Goal: Navigation & Orientation: Find specific page/section

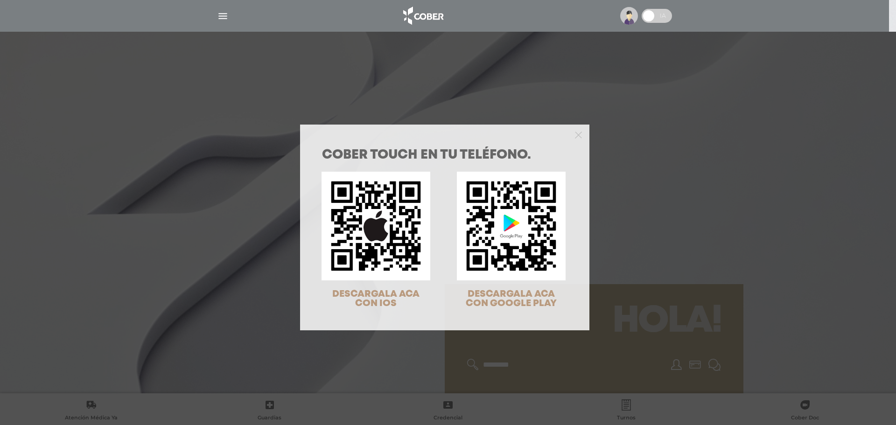
click at [131, 215] on div "COBER TOUCH en tu teléfono. DESCARGALA ACA CON IOS DESCARGALA ACA CON GOOGLE PL…" at bounding box center [448, 212] width 896 height 425
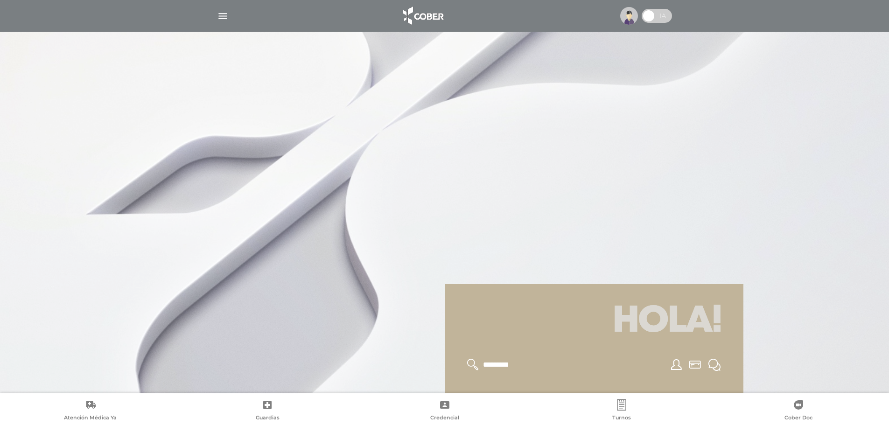
scroll to position [233, 0]
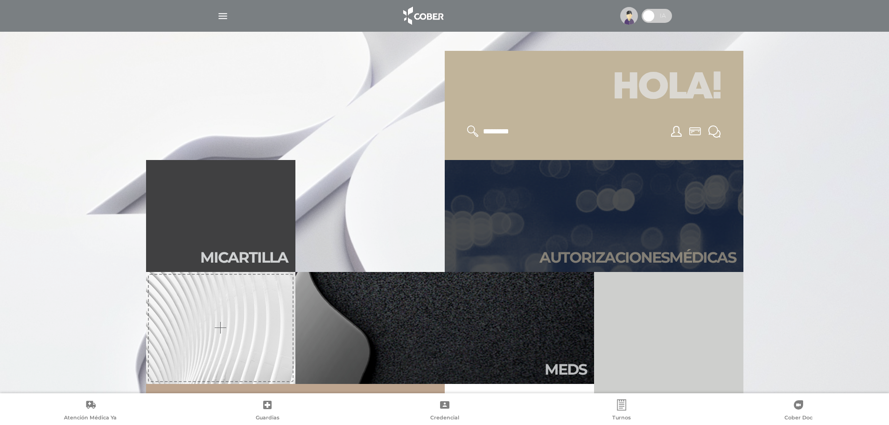
click at [539, 245] on link "Autori zaciones médicas" at bounding box center [594, 216] width 299 height 112
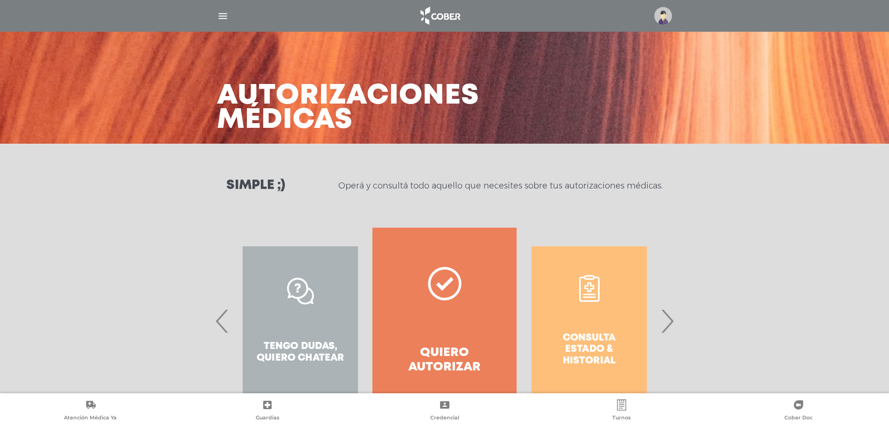
scroll to position [43, 0]
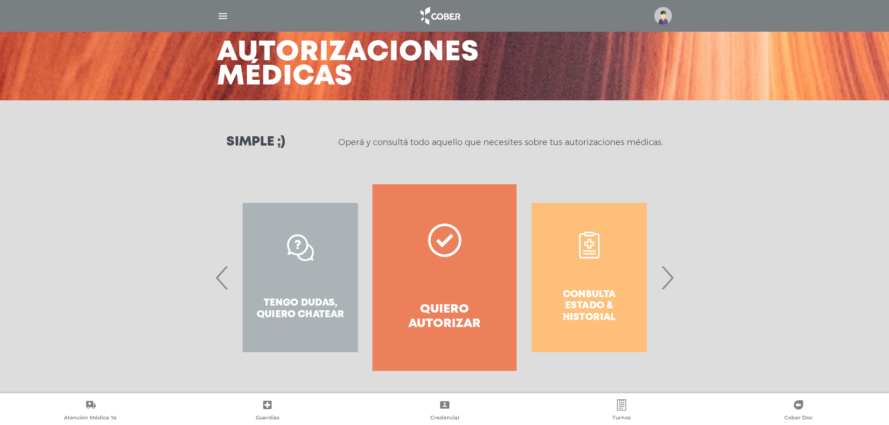
click at [672, 285] on span "›" at bounding box center [667, 278] width 18 height 50
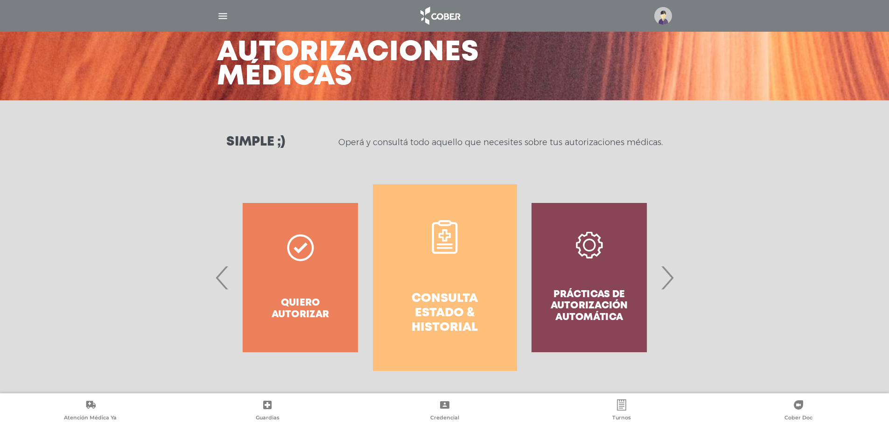
click at [458, 293] on h4 "Consulta estado & historial" at bounding box center [445, 314] width 111 height 44
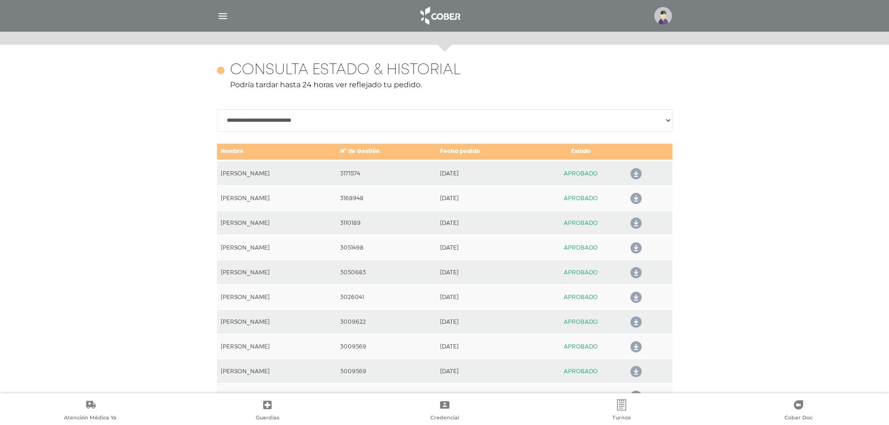
scroll to position [415, 0]
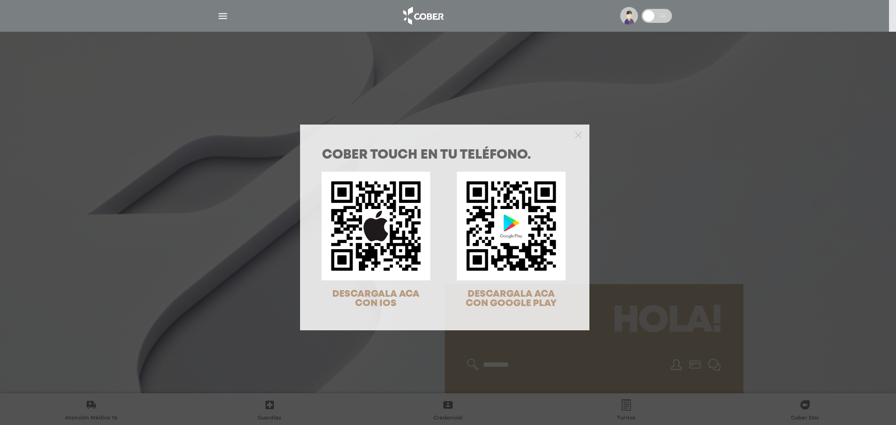
click at [152, 148] on div "COBER TOUCH en tu teléfono. DESCARGALA ACA CON IOS DESCARGALA ACA CON GOOGLE PL…" at bounding box center [448, 212] width 896 height 425
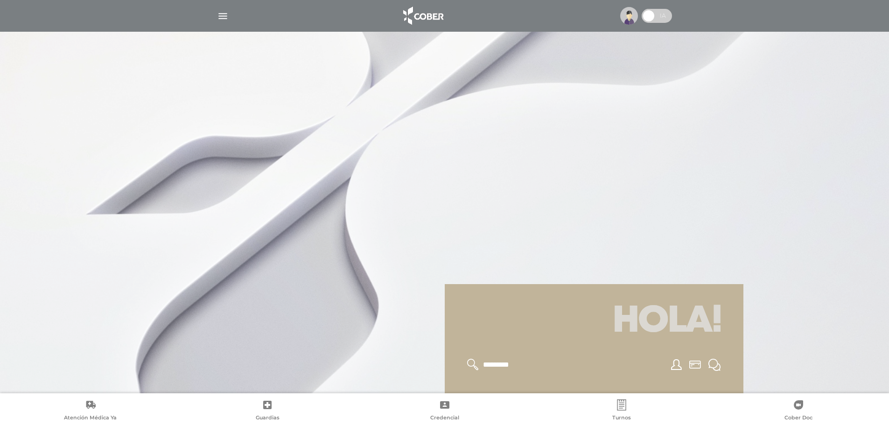
click at [225, 18] on img "button" at bounding box center [223, 16] width 12 height 12
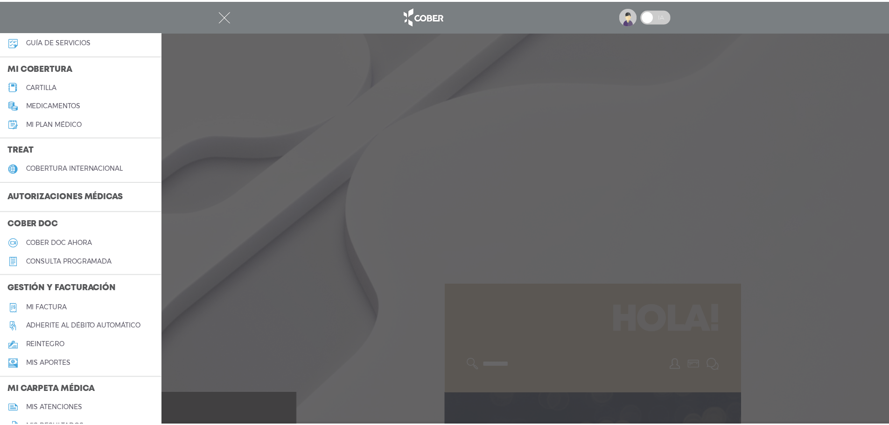
scroll to position [93, 0]
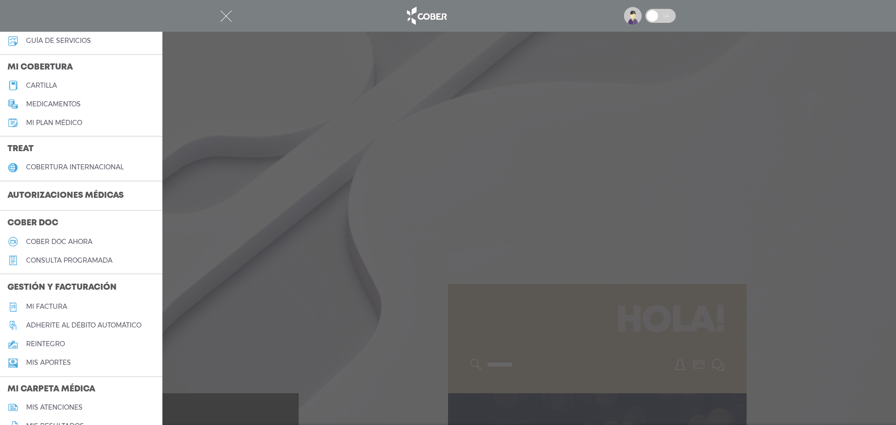
click at [45, 306] on h5 "Mi factura" at bounding box center [46, 307] width 41 height 8
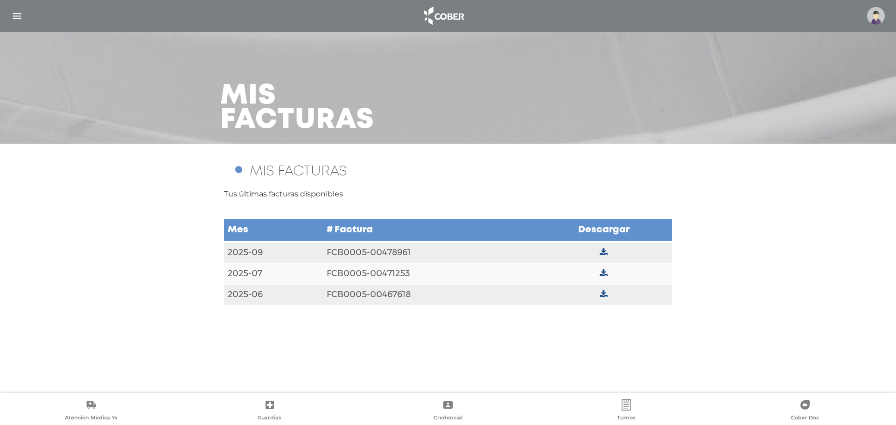
click at [603, 250] on icon at bounding box center [604, 252] width 8 height 8
click at [19, 14] on img "button" at bounding box center [17, 16] width 12 height 12
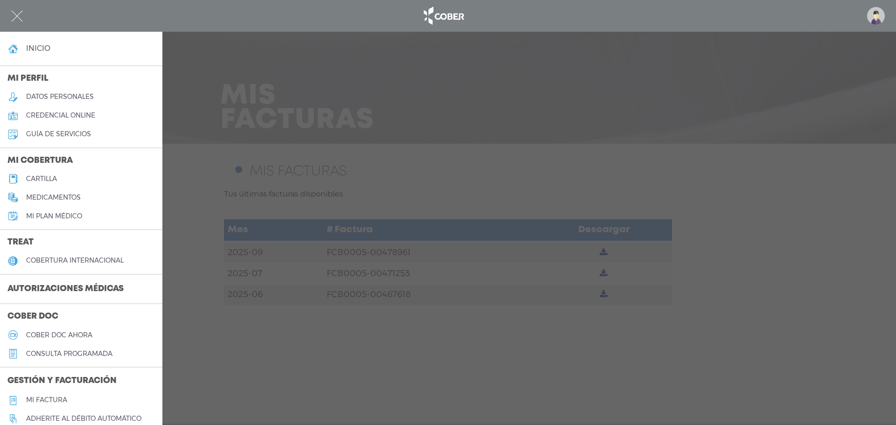
click at [45, 51] on h4 "inicio" at bounding box center [38, 48] width 24 height 9
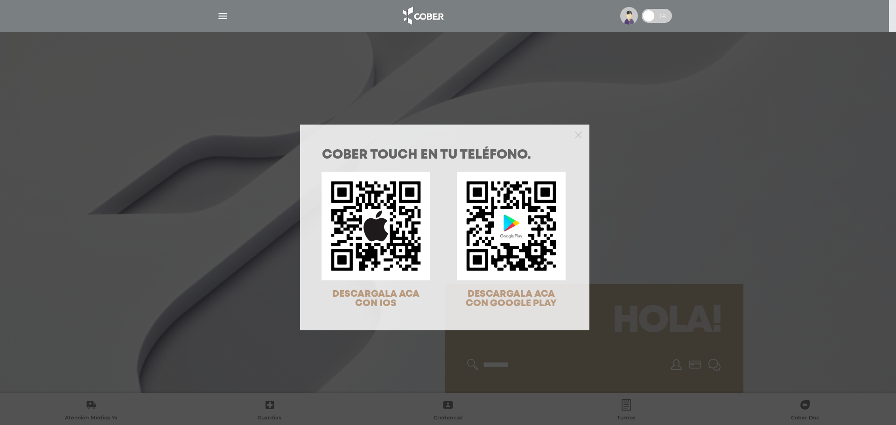
drag, startPoint x: 601, startPoint y: 241, endPoint x: 606, endPoint y: 239, distance: 5.8
click at [606, 239] on div "COBER TOUCH en tu teléfono. DESCARGALA ACA CON IOS DESCARGALA ACA CON GOOGLE PL…" at bounding box center [448, 212] width 896 height 425
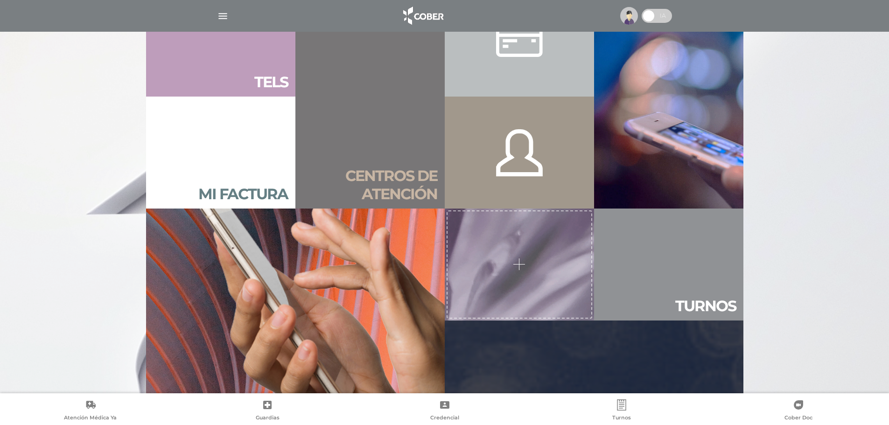
scroll to position [327, 0]
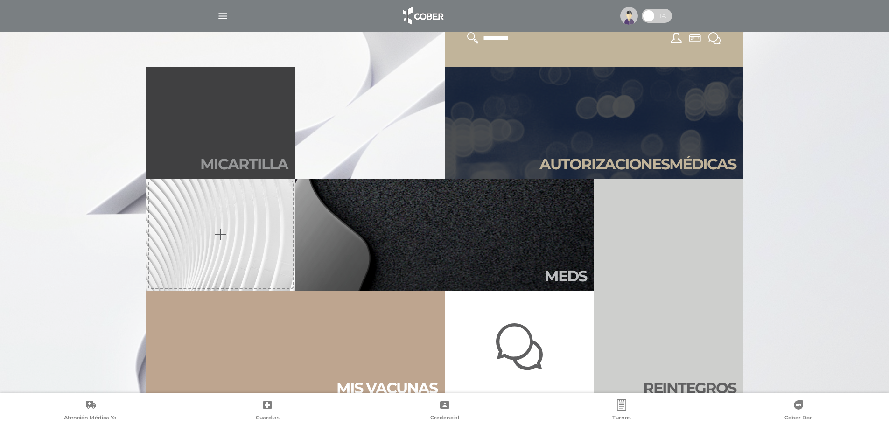
click at [244, 165] on h2 "Mi car tilla" at bounding box center [244, 164] width 88 height 18
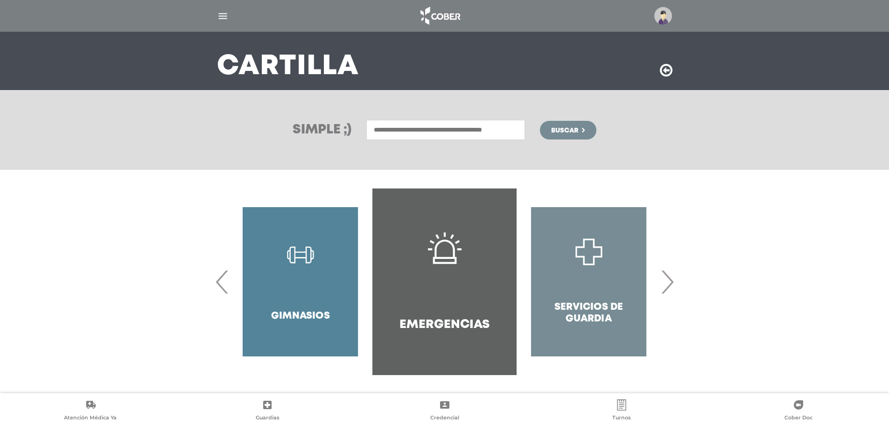
scroll to position [54, 0]
click at [679, 279] on div "Odontología Farmacias" at bounding box center [445, 281] width 478 height 187
click at [675, 280] on span "›" at bounding box center [667, 281] width 18 height 50
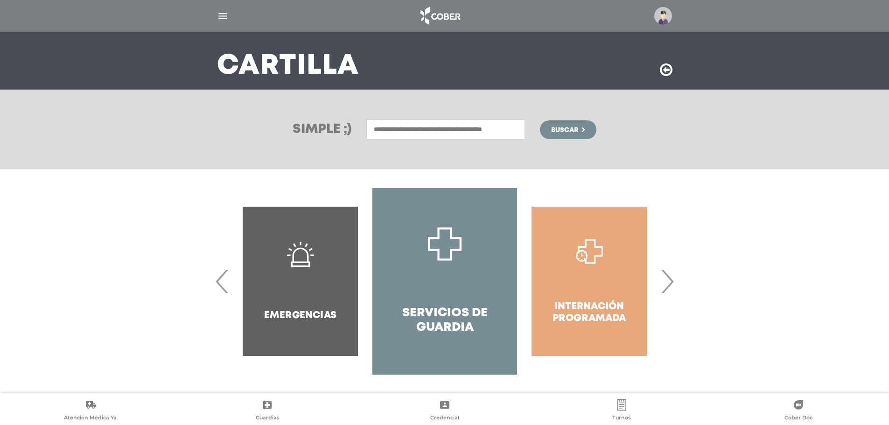
click at [672, 280] on span "›" at bounding box center [667, 281] width 18 height 50
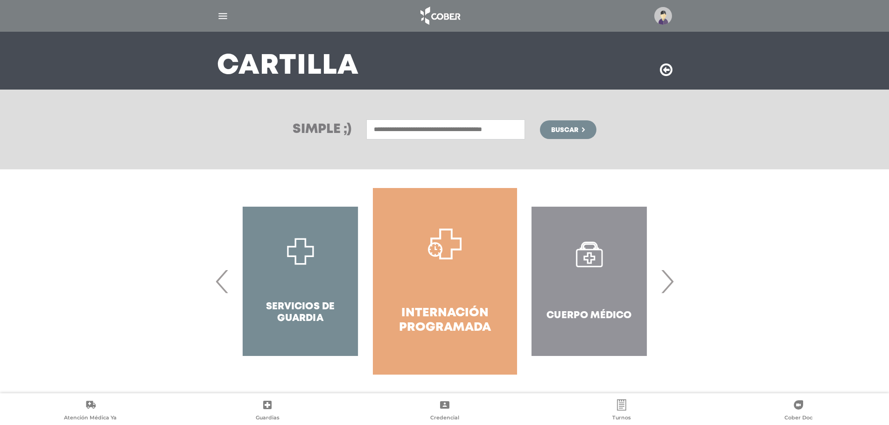
click at [415, 327] on h4 "Internación Programada" at bounding box center [445, 320] width 111 height 29
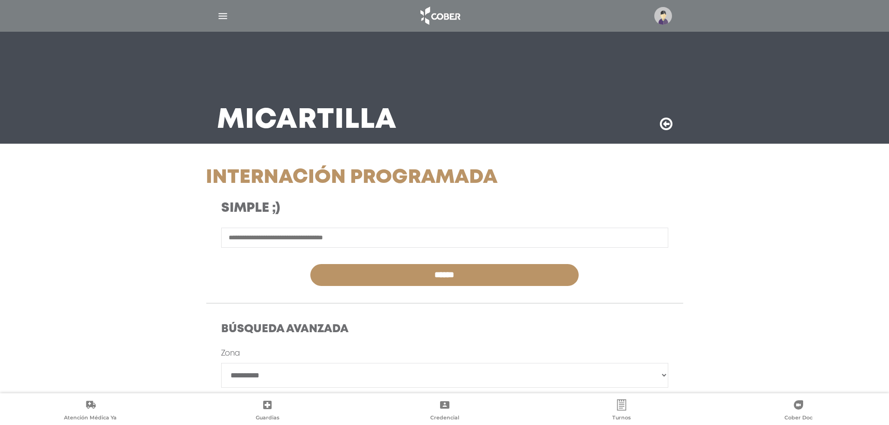
click at [339, 232] on input "text" at bounding box center [444, 238] width 447 height 20
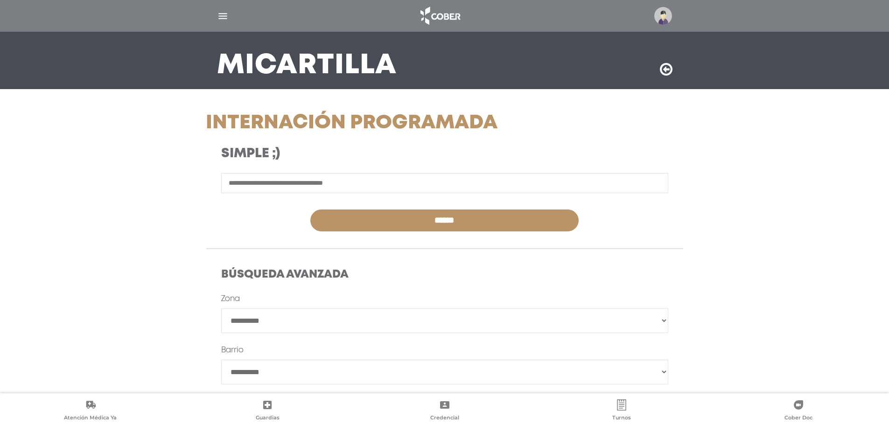
scroll to position [159, 0]
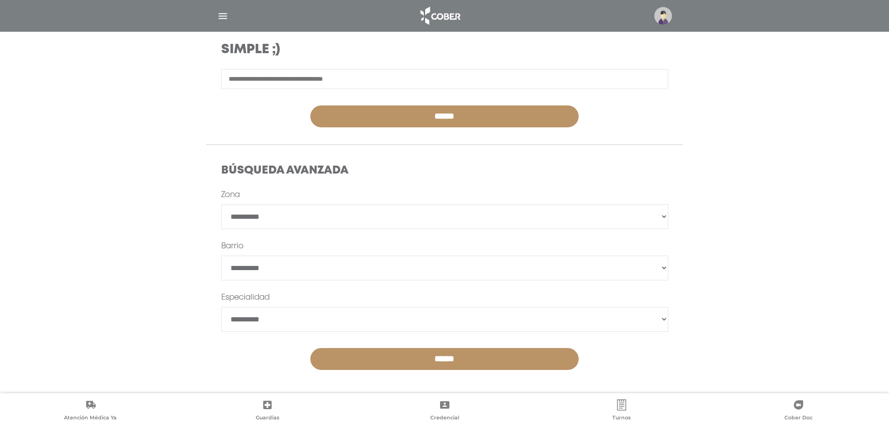
click at [223, 24] on div at bounding box center [445, 16] width 478 height 22
click at [222, 20] on img "button" at bounding box center [223, 16] width 12 height 12
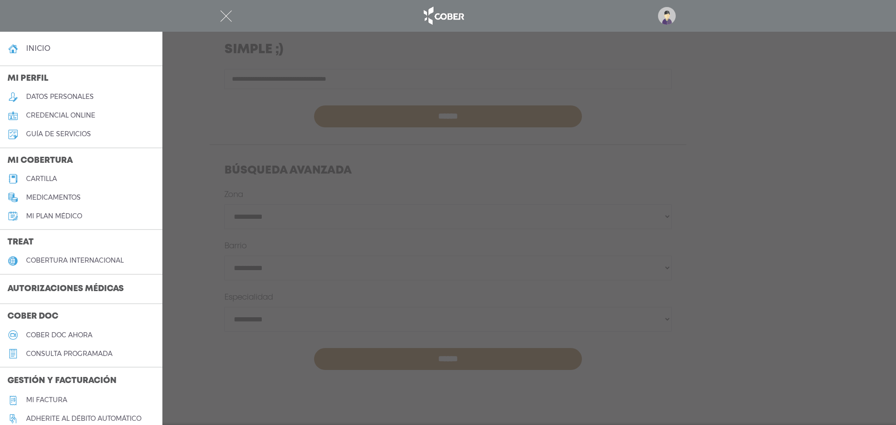
click at [51, 110] on link "credencial online" at bounding box center [81, 115] width 162 height 19
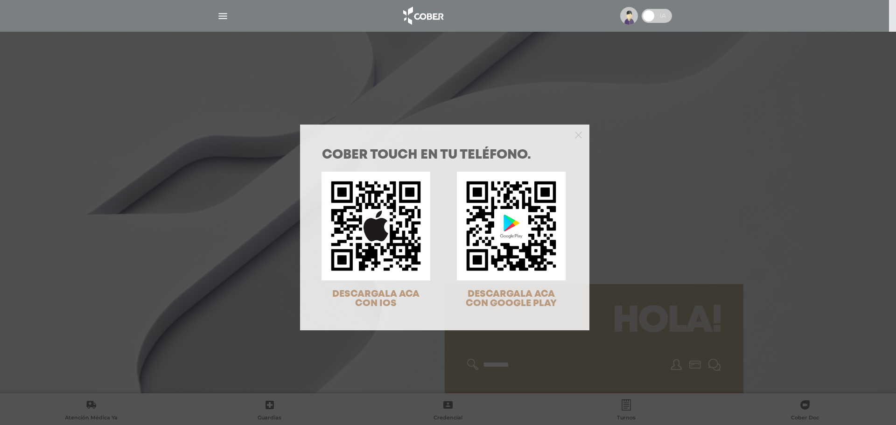
click at [493, 182] on img at bounding box center [511, 226] width 109 height 109
click at [633, 141] on div "COBER TOUCH en tu teléfono. DESCARGALA ACA CON IOS DESCARGALA ACA CON GOOGLE PL…" at bounding box center [448, 212] width 896 height 425
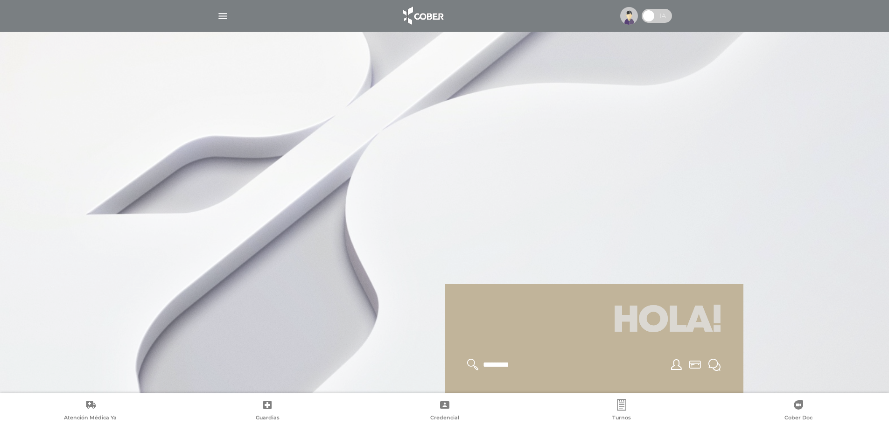
click at [643, 200] on div at bounding box center [444, 212] width 889 height 425
click at [225, 21] on img "button" at bounding box center [223, 16] width 12 height 12
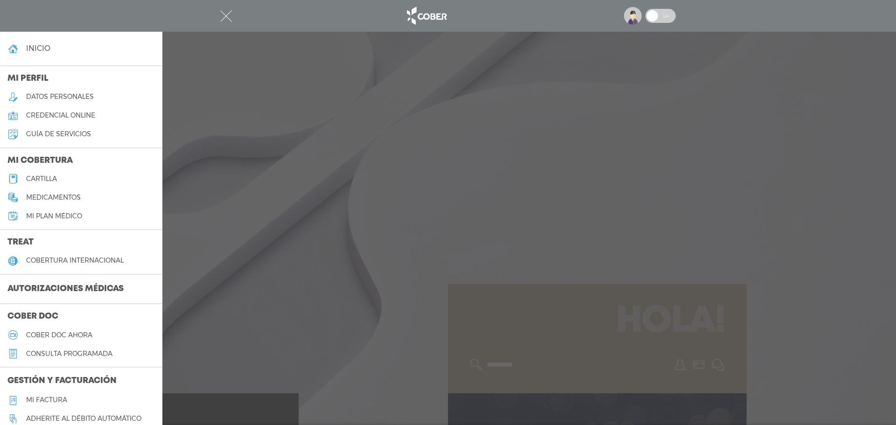
click at [225, 21] on img "button" at bounding box center [226, 16] width 12 height 12
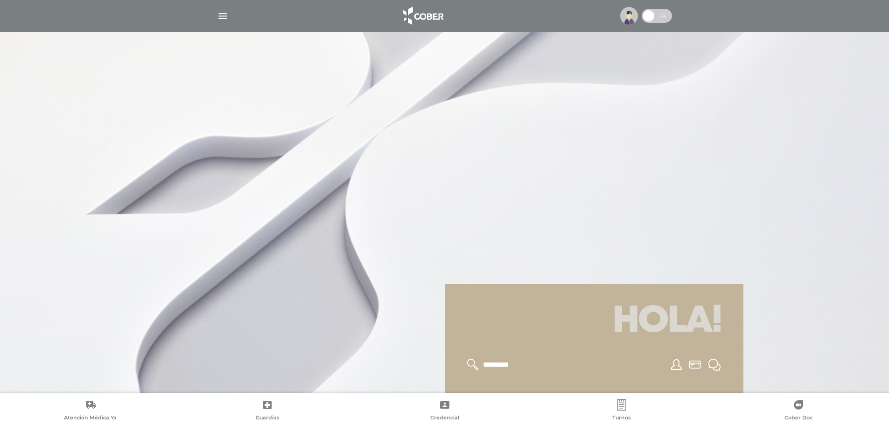
click at [225, 21] on img "button" at bounding box center [223, 16] width 12 height 12
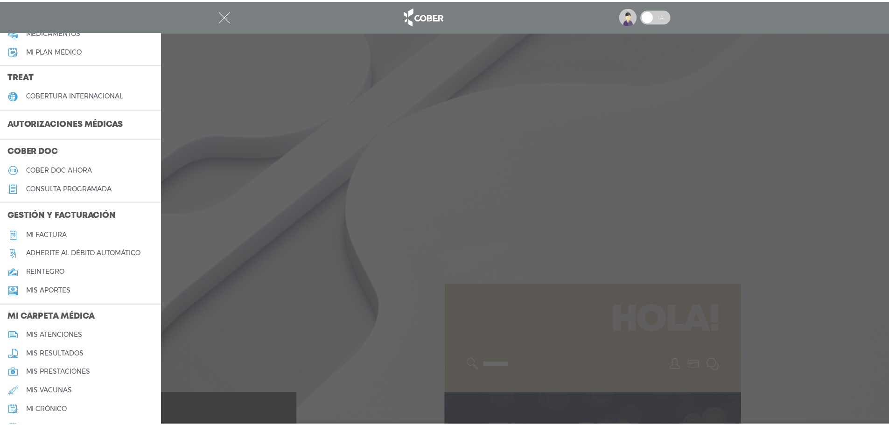
scroll to position [295, 0]
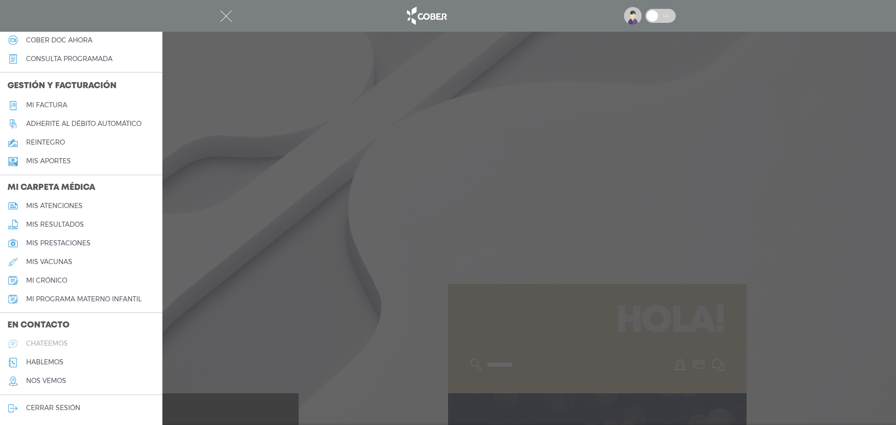
click at [58, 350] on link "chateemos" at bounding box center [81, 344] width 162 height 19
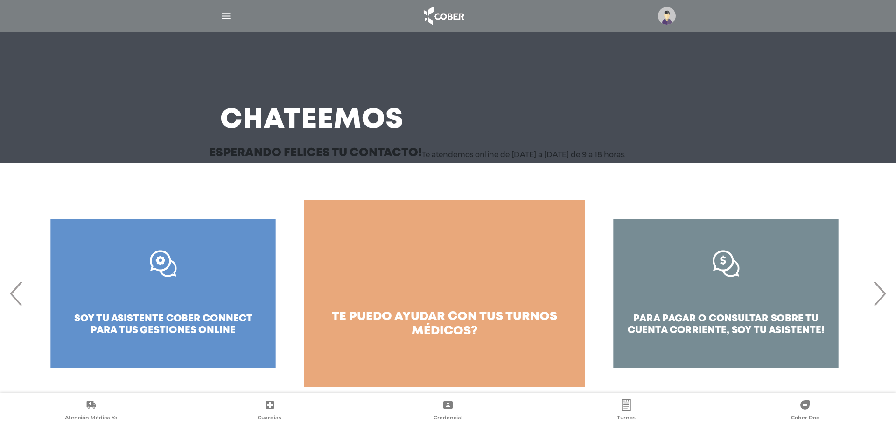
click at [875, 288] on span "›" at bounding box center [880, 293] width 18 height 50
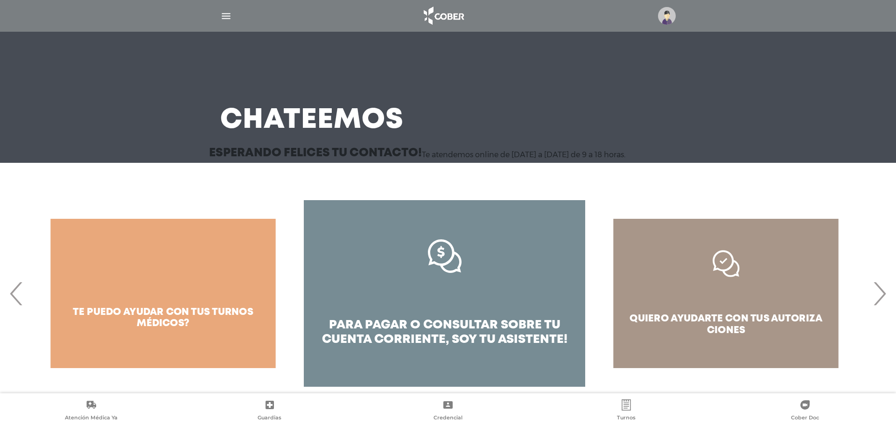
click at [875, 288] on span "›" at bounding box center [880, 293] width 18 height 50
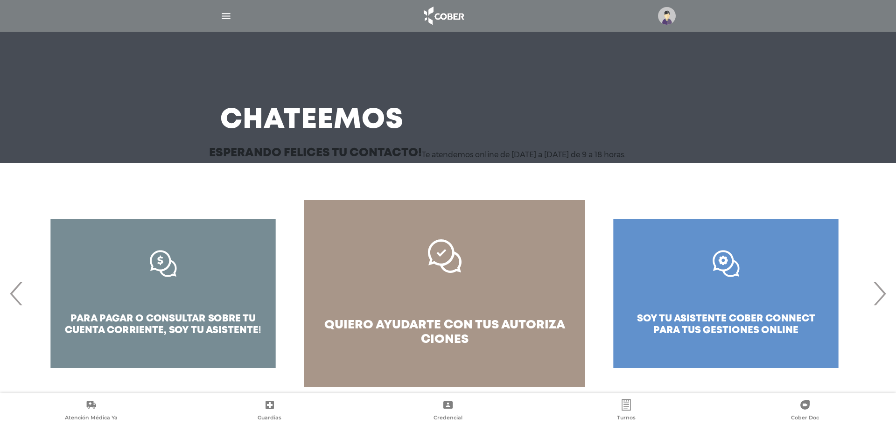
click at [875, 288] on span "›" at bounding box center [880, 293] width 18 height 50
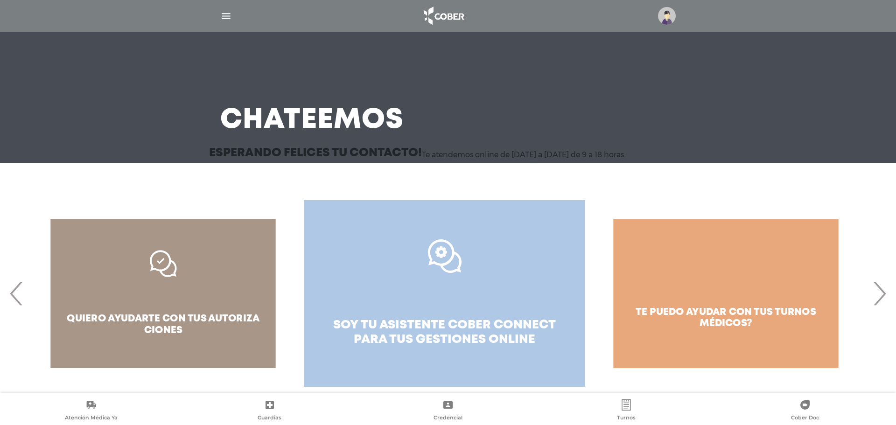
click at [564, 292] on link ".st0{fill:#FFFFFF;} soy tu asistente cober connect para tus gestiones online" at bounding box center [445, 293] width 282 height 187
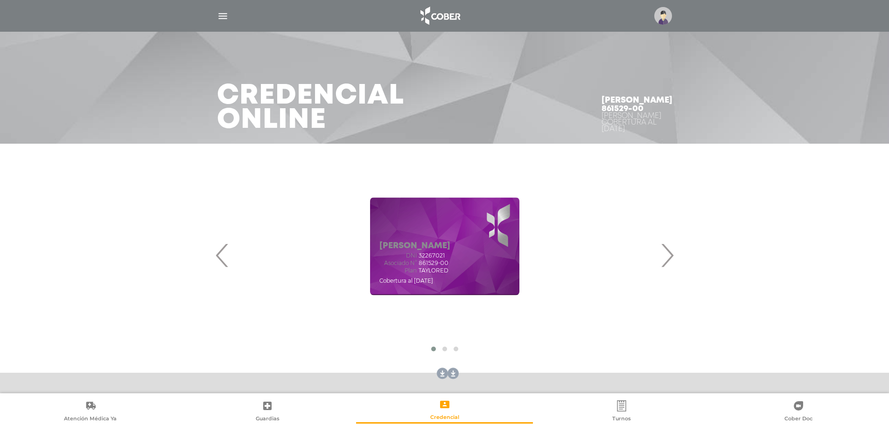
click at [436, 265] on span "861529-00" at bounding box center [434, 263] width 30 height 7
click at [435, 265] on span "861529-00" at bounding box center [434, 263] width 30 height 7
click at [613, 104] on h4 "[PERSON_NAME] 861529-00" at bounding box center [637, 104] width 71 height 17
copy h4 "861529"
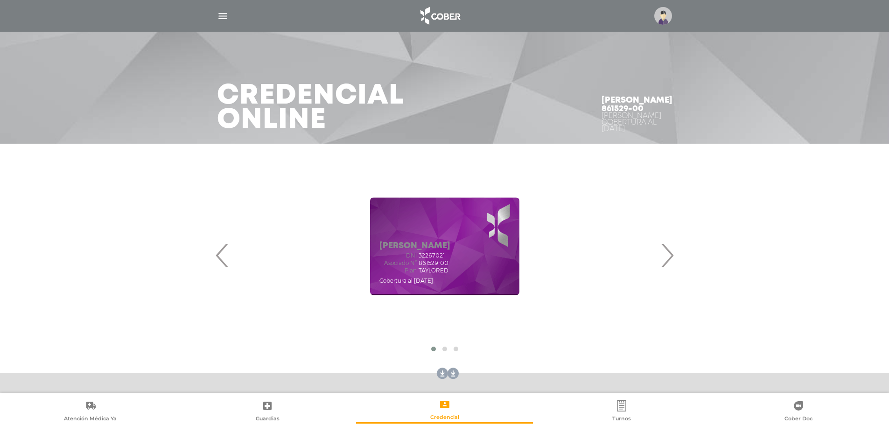
click at [217, 20] on img "button" at bounding box center [223, 16] width 12 height 12
